Goal: Task Accomplishment & Management: Manage account settings

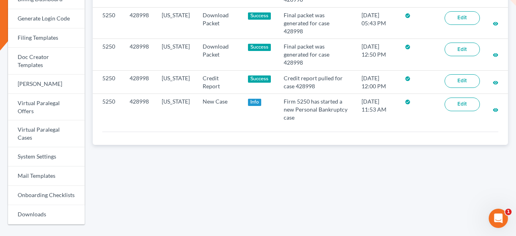
scroll to position [295, 0]
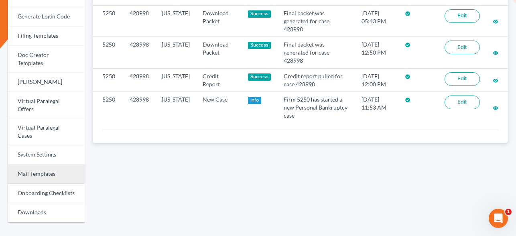
click at [48, 165] on link "Mail Templates" at bounding box center [46, 174] width 77 height 19
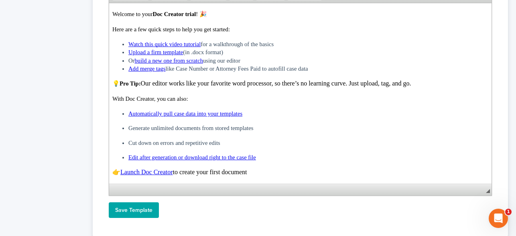
scroll to position [2477, 0]
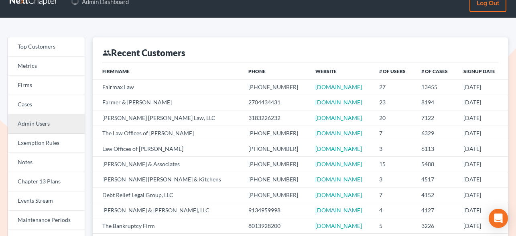
scroll to position [15, 0]
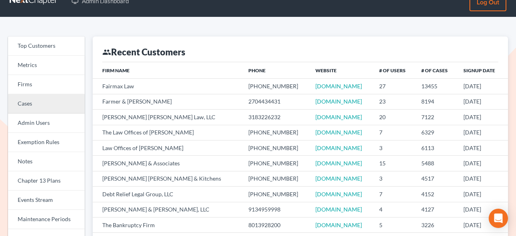
click at [39, 102] on link "Cases" at bounding box center [46, 103] width 77 height 19
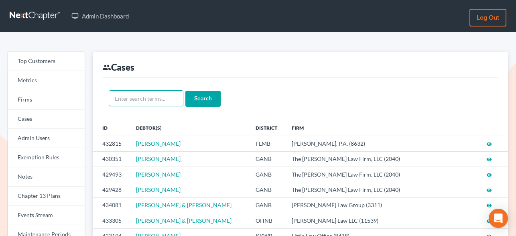
click at [143, 98] on input "text" at bounding box center [146, 98] width 75 height 16
type input "pitts"
click at [185, 91] on input "Search" at bounding box center [202, 99] width 35 height 16
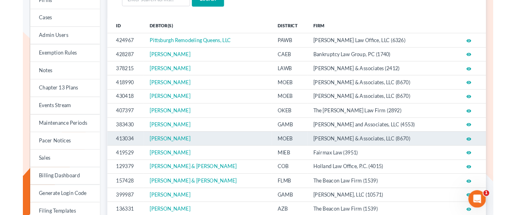
scroll to position [104, 0]
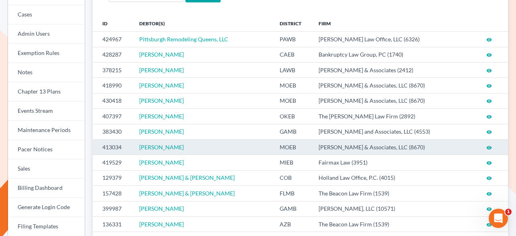
click at [289, 146] on td "MOEB" at bounding box center [292, 146] width 39 height 15
click at [0, 0] on div "Top Customers Metrics Firms Cases Admin Users Exemption Rules Notes Chapter 13 …" at bounding box center [258, 183] width 516 height 511
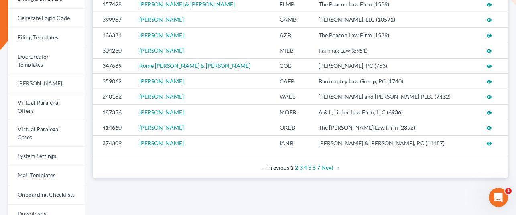
scroll to position [327, 0]
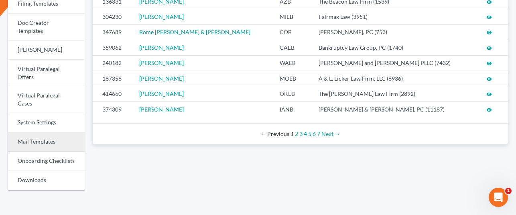
click at [43, 132] on link "Mail Templates" at bounding box center [46, 141] width 77 height 19
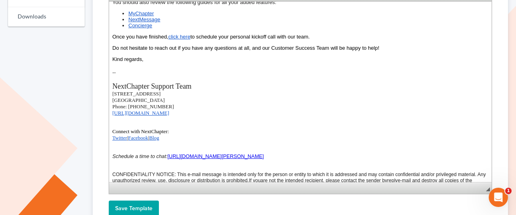
scroll to position [467, 0]
